Goal: Obtain resource: Download file/media

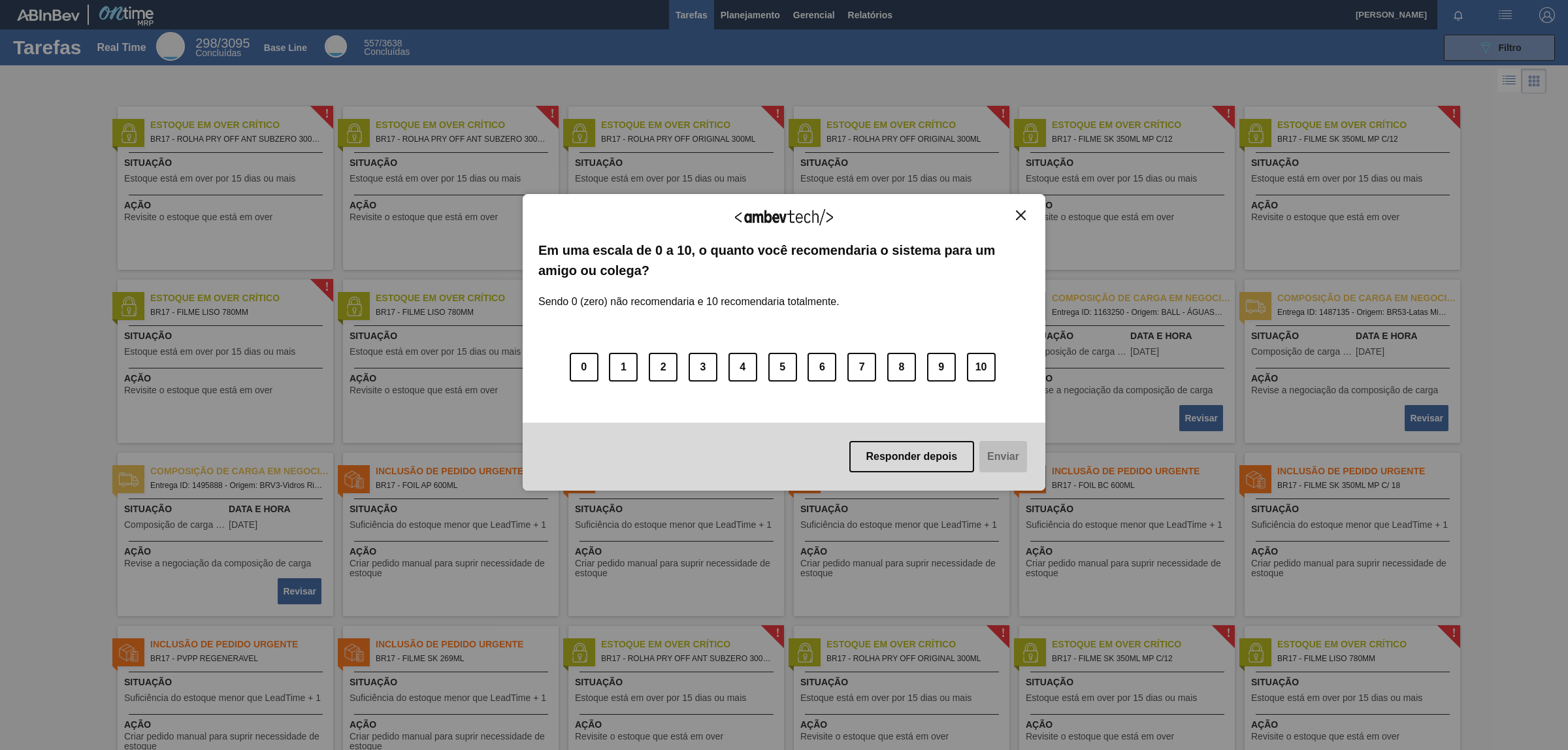
click at [1024, 210] on img "Close" at bounding box center [1021, 215] width 10 height 10
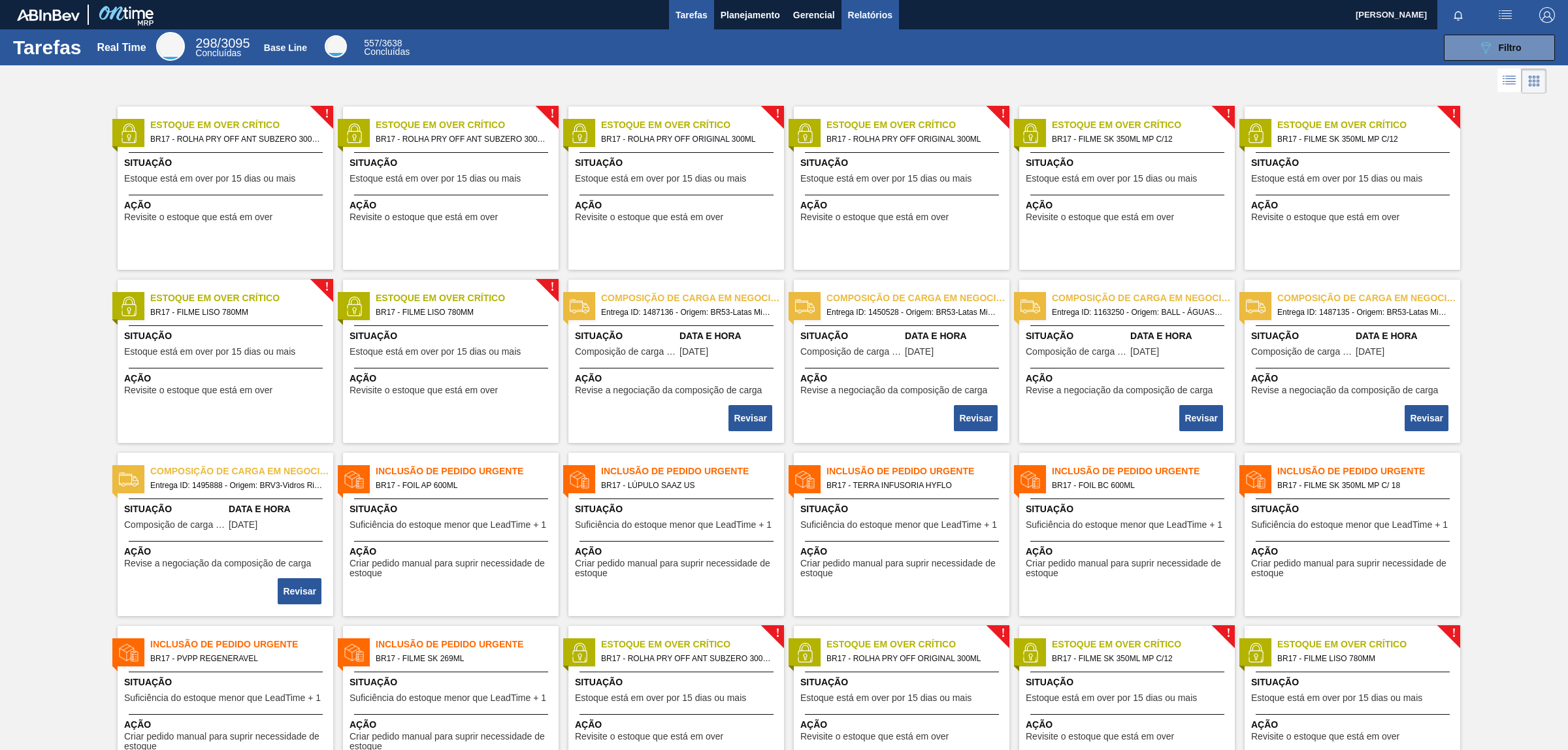
click at [861, 13] on span "Relatórios" at bounding box center [870, 15] width 44 height 16
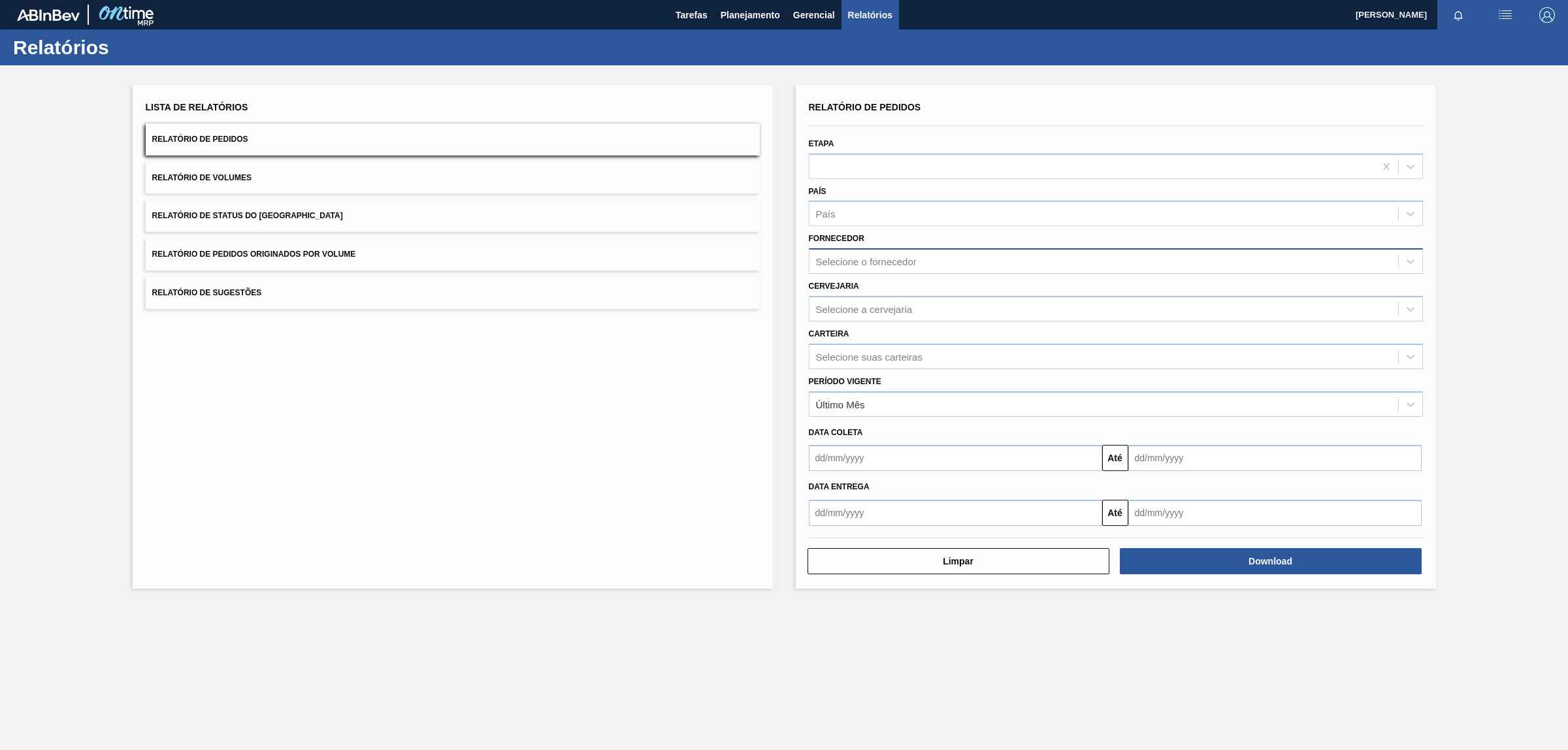
click at [891, 258] on div "Selecione o fornecedor" at bounding box center [866, 262] width 101 height 11
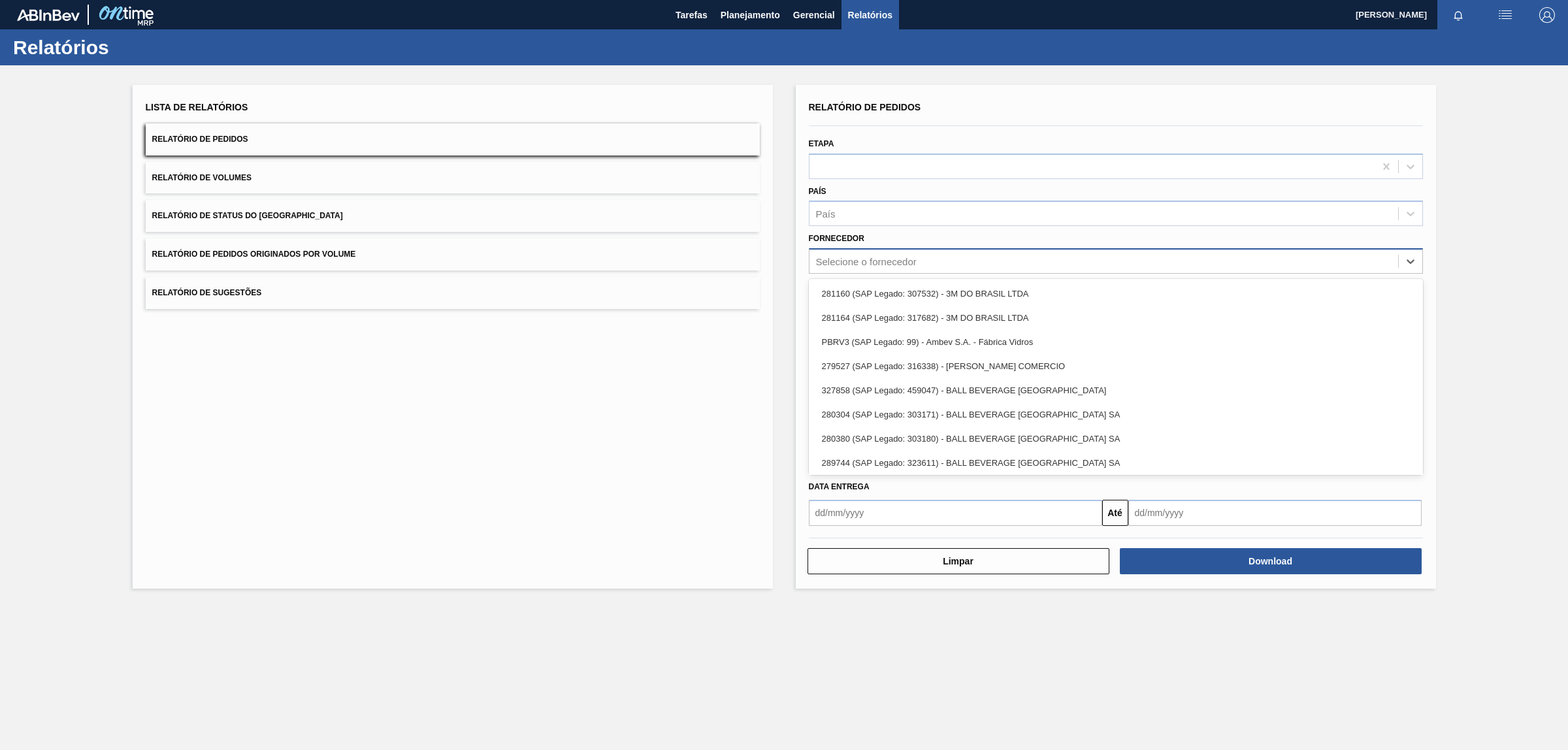
click at [891, 262] on div "Selecione o fornecedor" at bounding box center [866, 262] width 101 height 11
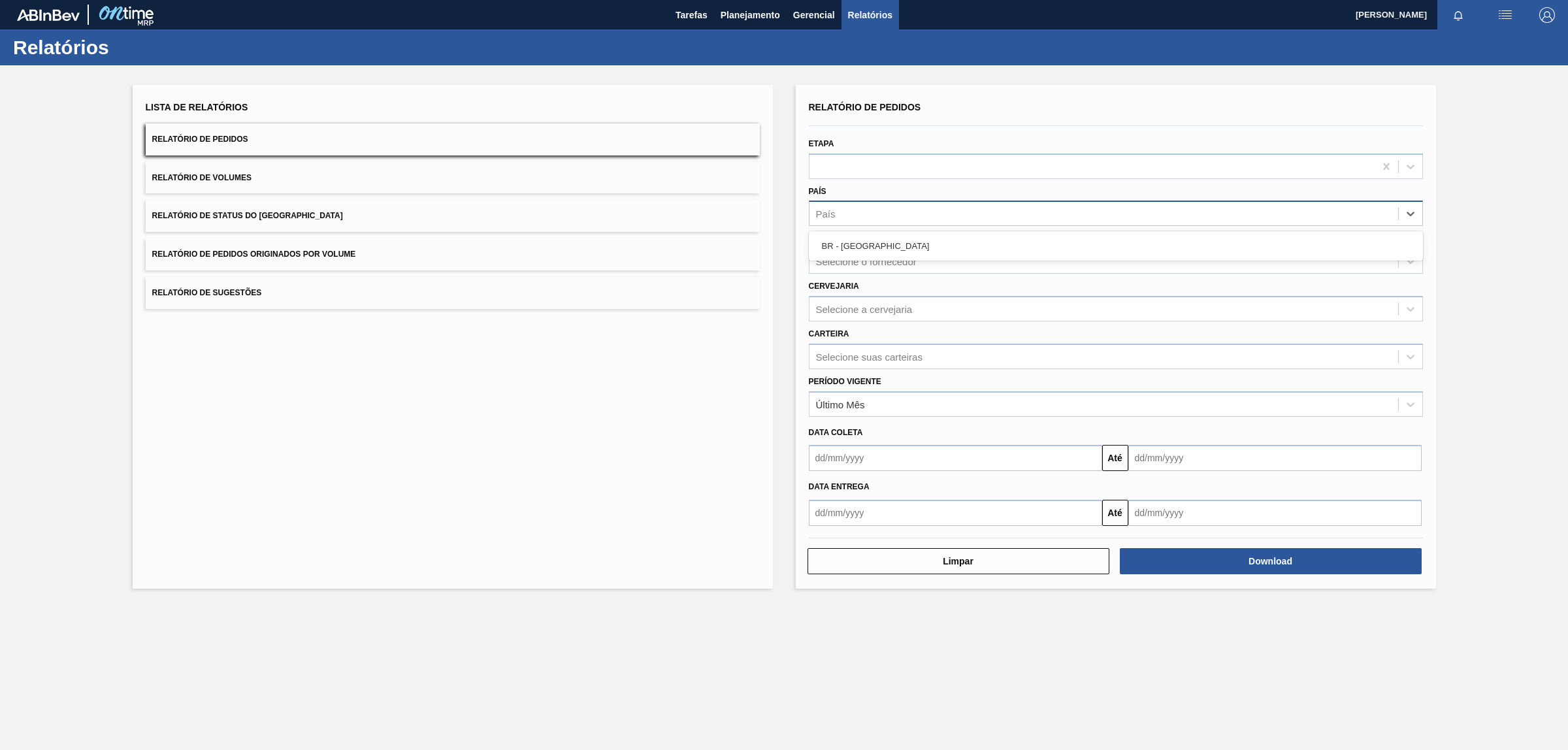
click at [886, 207] on div "País" at bounding box center [1104, 214] width 589 height 19
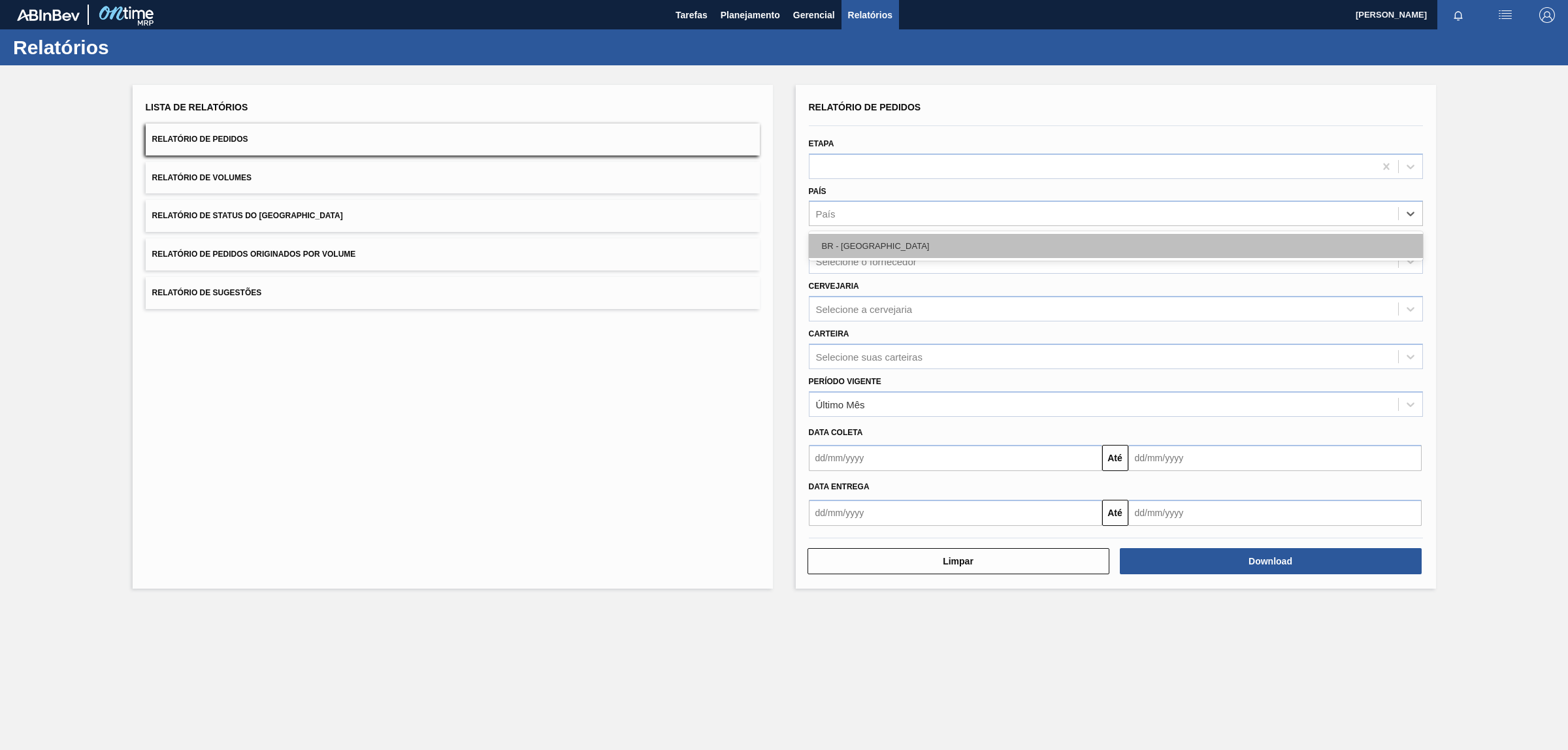
drag, startPoint x: 896, startPoint y: 247, endPoint x: 893, endPoint y: 260, distance: 13.3
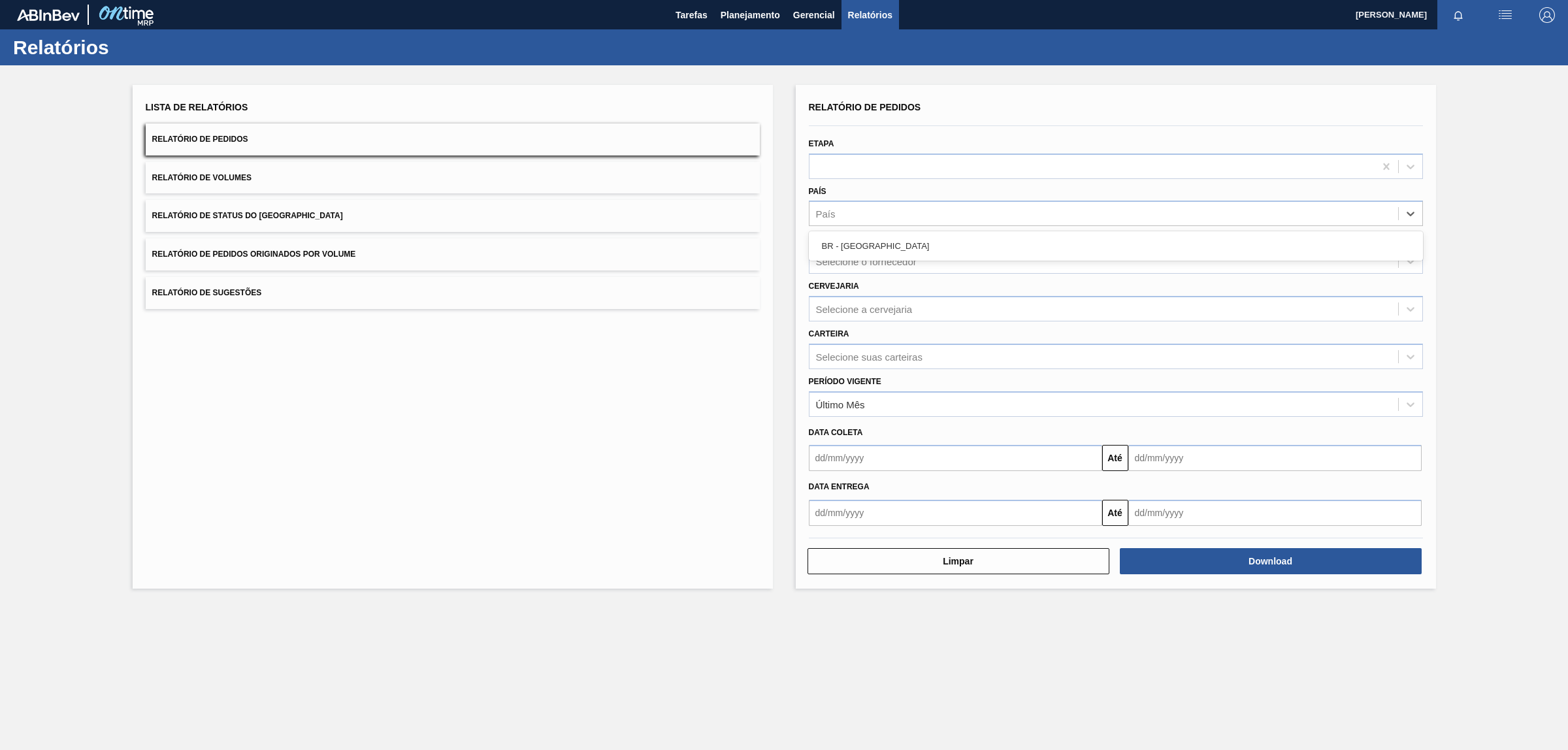
click at [896, 249] on div "BR - [GEOGRAPHIC_DATA]" at bounding box center [1116, 246] width 615 height 24
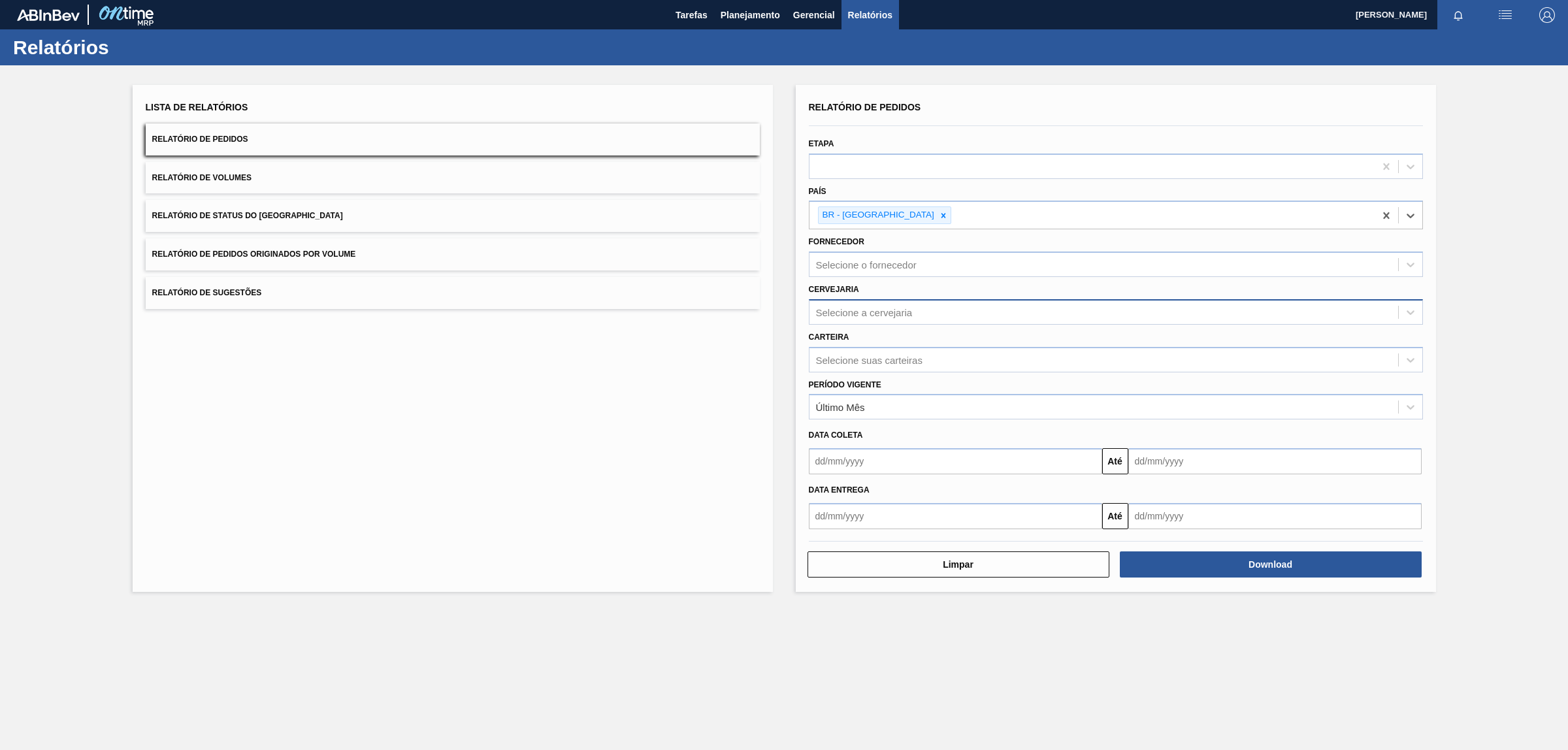
click at [907, 311] on div "Selecione a cervejaria" at bounding box center [864, 312] width 97 height 11
click at [896, 344] on div "BR17 - Juatuba" at bounding box center [1116, 344] width 615 height 24
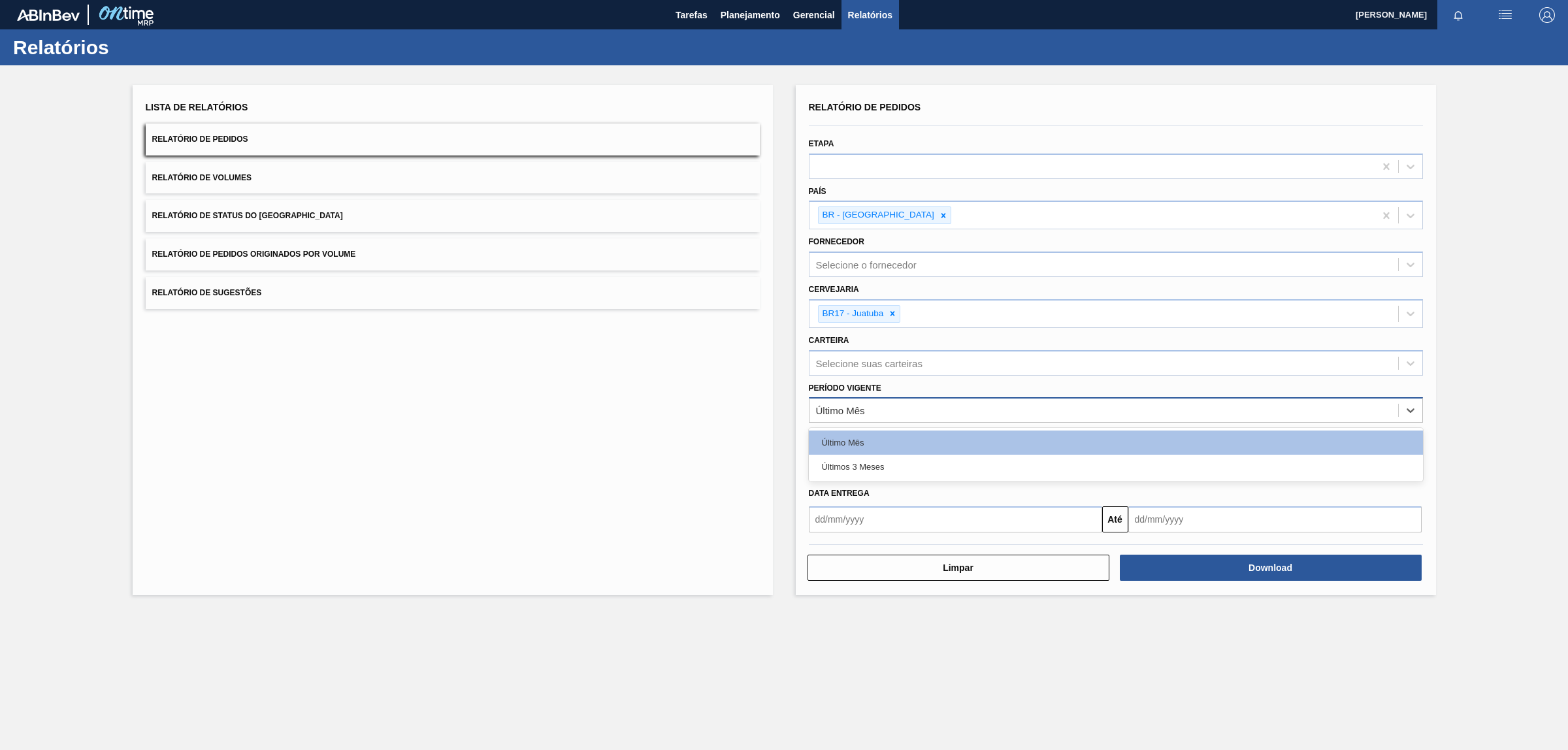
click at [860, 407] on div "Último Mês" at bounding box center [840, 410] width 49 height 11
click at [889, 456] on div "Últimos 3 Meses" at bounding box center [1116, 467] width 615 height 24
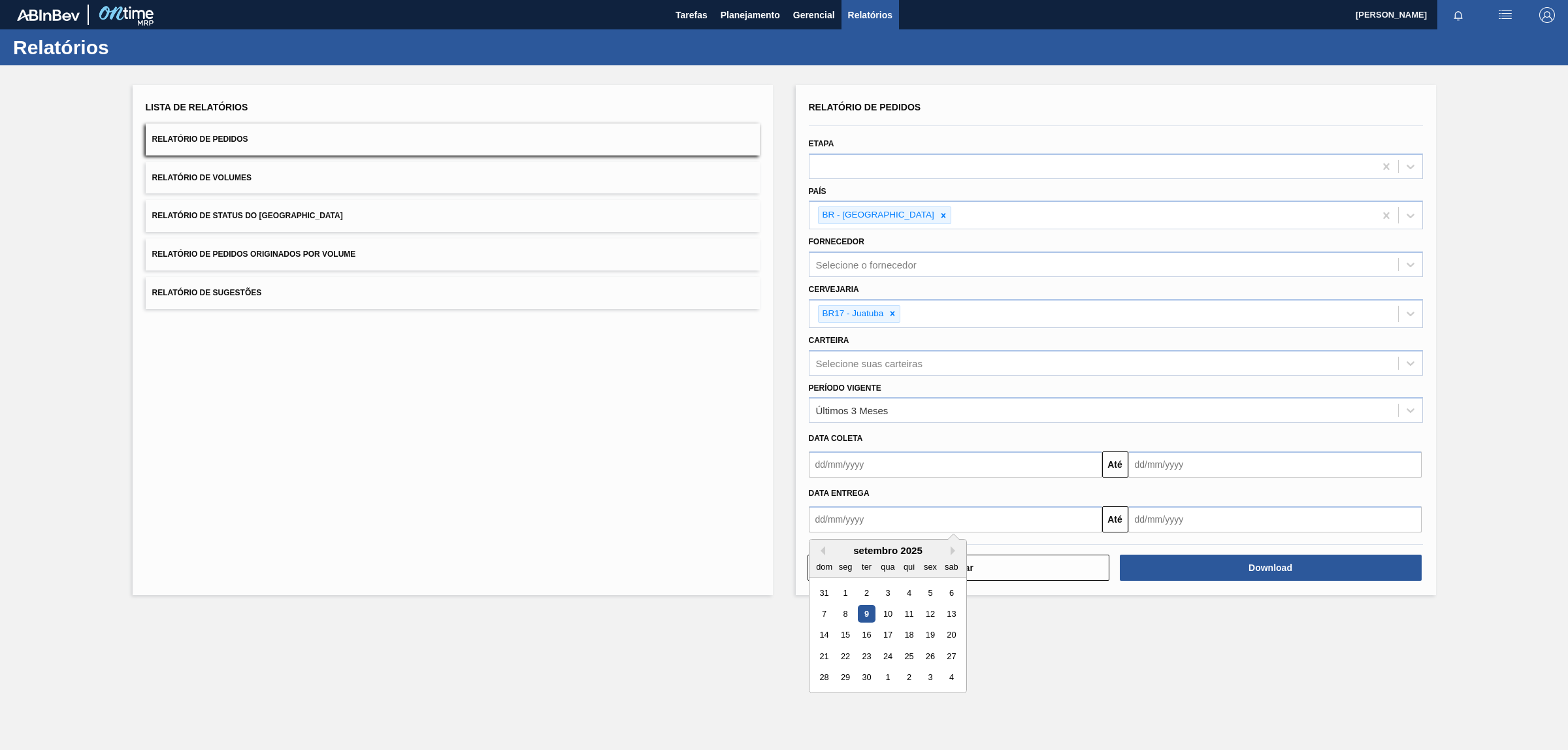
click at [844, 512] on input "text" at bounding box center [956, 519] width 294 height 26
click at [824, 551] on button "Previous Month" at bounding box center [820, 551] width 9 height 9
click at [933, 587] on div "1" at bounding box center [930, 592] width 17 height 17
type input "[DATE]"
drag, startPoint x: 1183, startPoint y: 522, endPoint x: 1294, endPoint y: 497, distance: 113.8
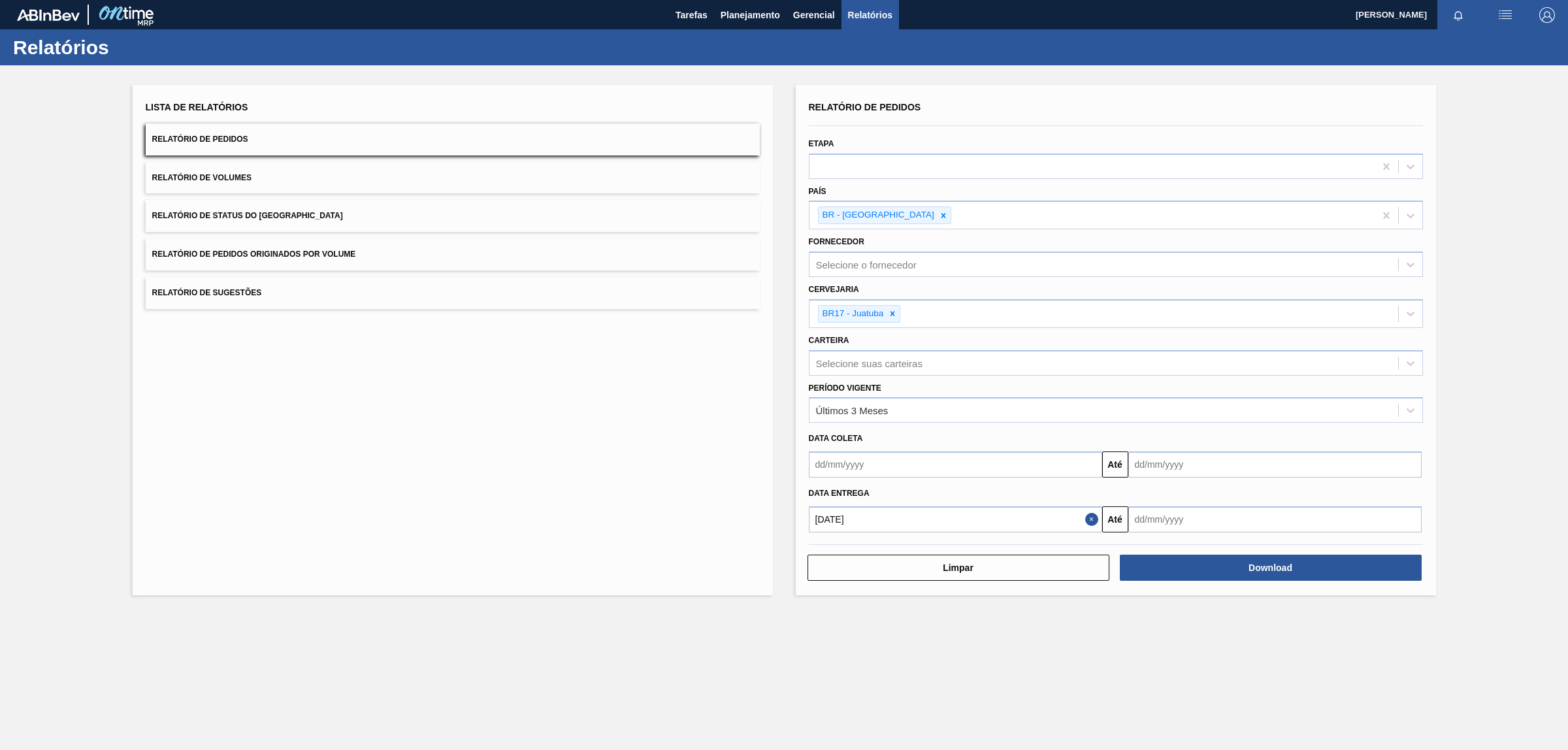
click at [1183, 522] on input "text" at bounding box center [1275, 519] width 294 height 26
click at [1273, 556] on div "dom seg ter qua qui sex sab" at bounding box center [1208, 567] width 157 height 21
click at [1271, 549] on button "Next Month" at bounding box center [1274, 551] width 9 height 9
click at [1269, 547] on div "novembro 2025" at bounding box center [1208, 551] width 157 height 11
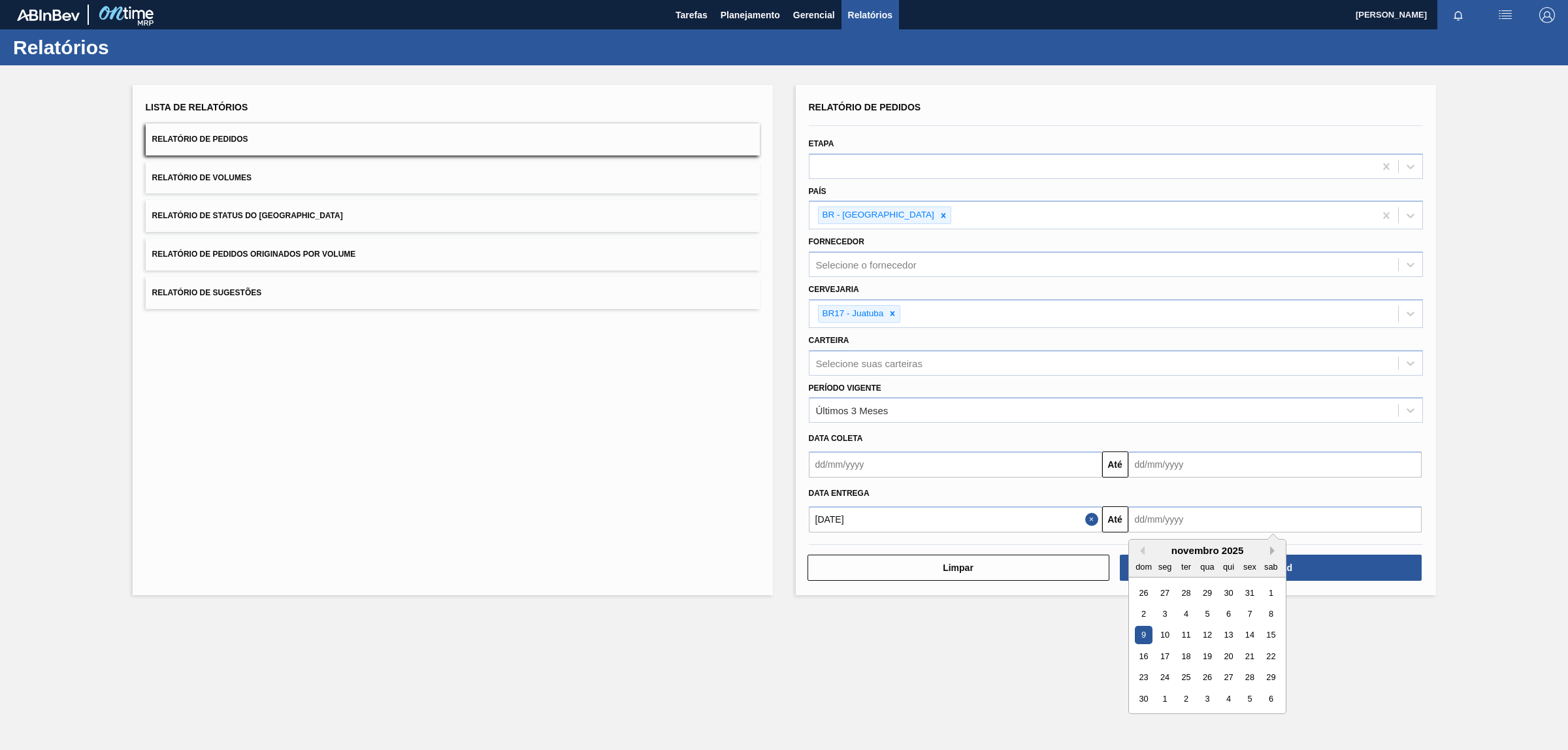
click at [1272, 547] on button "Next Month" at bounding box center [1274, 551] width 9 height 9
click at [1206, 674] on div "31" at bounding box center [1207, 677] width 17 height 17
type input "[DATE]"
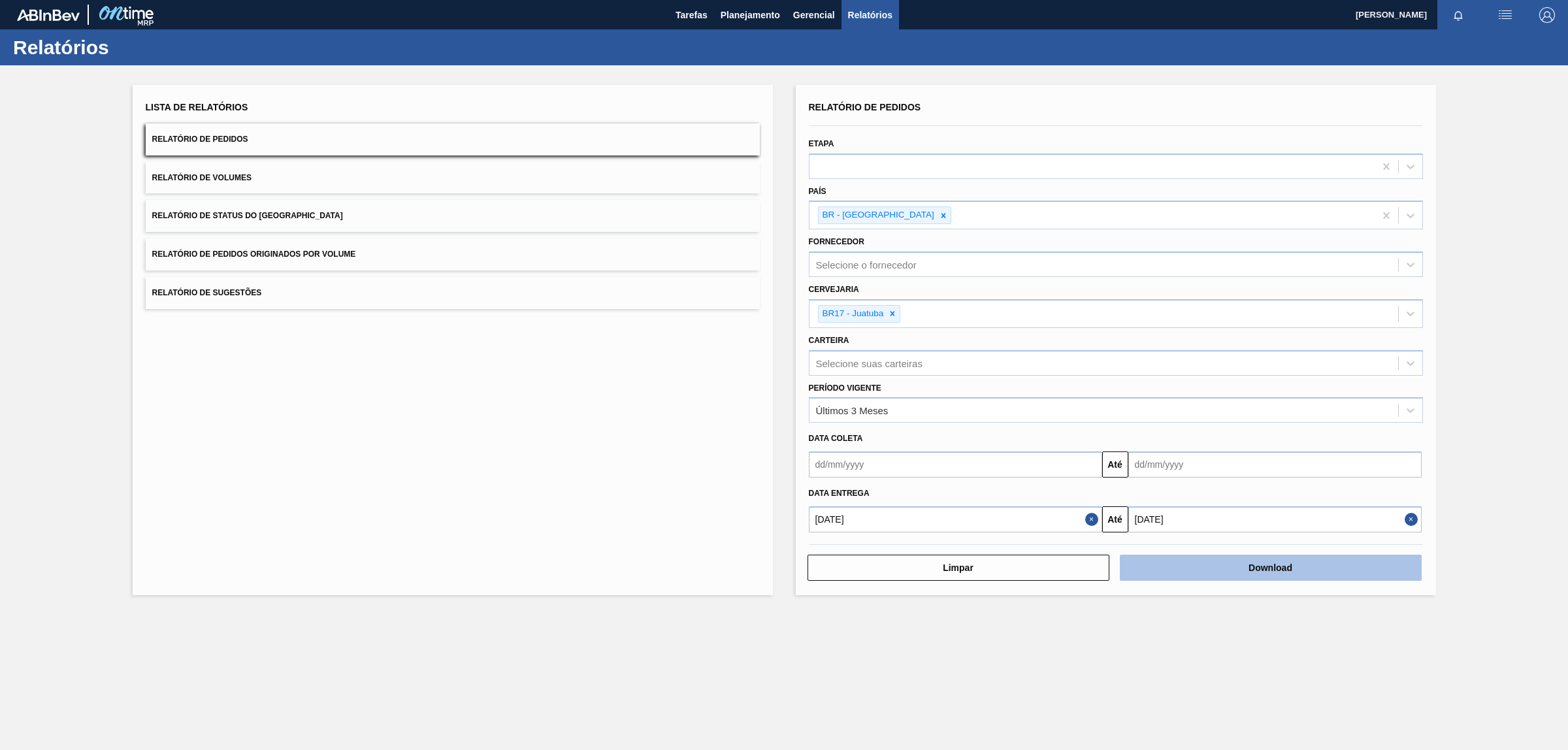
click at [1294, 570] on button "Download" at bounding box center [1271, 568] width 302 height 26
click at [1232, 564] on button "Download" at bounding box center [1271, 568] width 302 height 26
